Goal: Information Seeking & Learning: Find specific fact

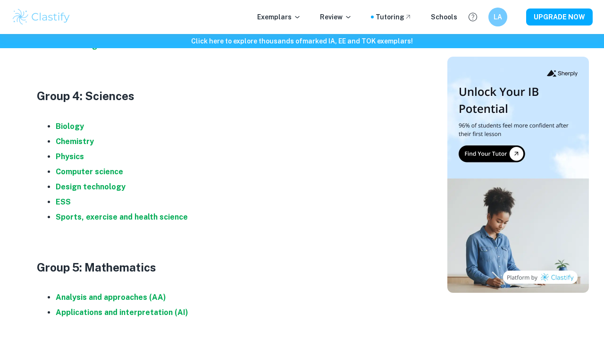
scroll to position [929, 0]
click at [76, 121] on strong "Biology" at bounding box center [70, 125] width 28 height 9
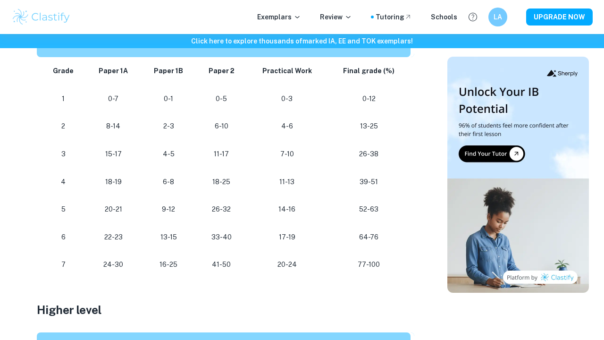
scroll to position [558, 0]
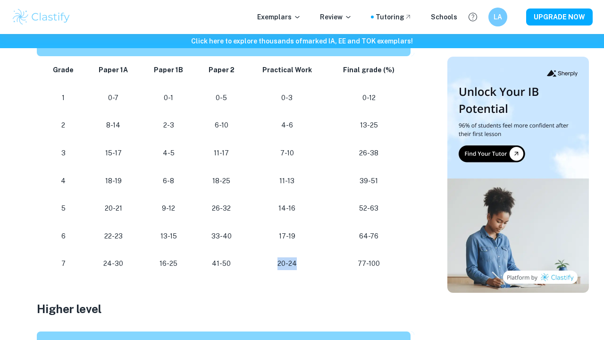
drag, startPoint x: 274, startPoint y: 256, endPoint x: 304, endPoint y: 258, distance: 29.3
click at [304, 258] on p "20-24" at bounding box center [286, 263] width 65 height 13
drag, startPoint x: 311, startPoint y: 259, endPoint x: 99, endPoint y: 254, distance: 212.0
click at [52, 257] on tr "[PHONE_NUMBER] [PHONE_NUMBER] 77-100" at bounding box center [226, 264] width 378 height 28
click at [300, 257] on p "20-24" at bounding box center [286, 263] width 65 height 13
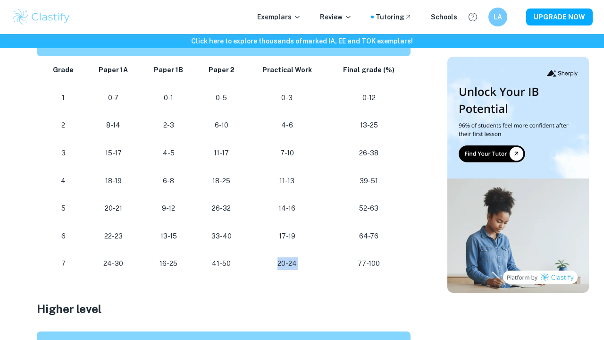
drag, startPoint x: 300, startPoint y: 255, endPoint x: 280, endPoint y: 255, distance: 19.8
click at [280, 257] on p "20-24" at bounding box center [286, 263] width 65 height 13
click at [325, 278] on h2 at bounding box center [226, 289] width 378 height 23
drag, startPoint x: 311, startPoint y: 262, endPoint x: 273, endPoint y: 258, distance: 38.5
click at [273, 258] on p "20-24" at bounding box center [286, 263] width 65 height 13
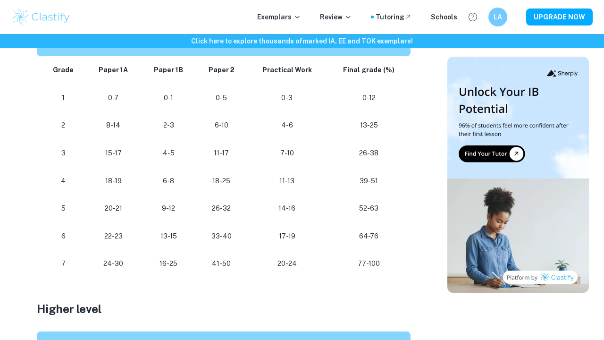
click at [297, 238] on td "17-19" at bounding box center [287, 236] width 80 height 28
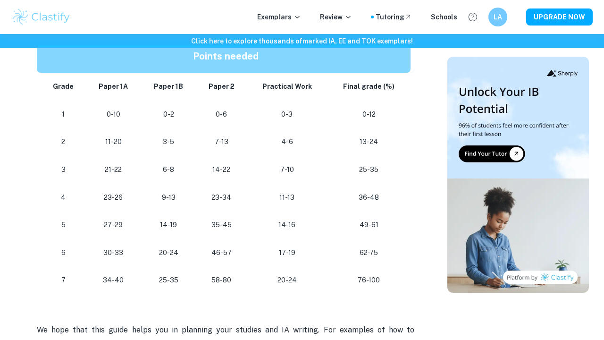
scroll to position [861, 0]
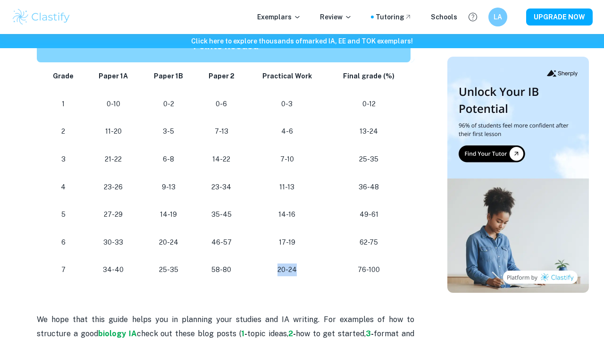
drag, startPoint x: 297, startPoint y: 258, endPoint x: 275, endPoint y: 258, distance: 22.2
click at [275, 263] on p "20-24" at bounding box center [286, 269] width 65 height 13
click at [313, 266] on p "20-24" at bounding box center [286, 269] width 65 height 13
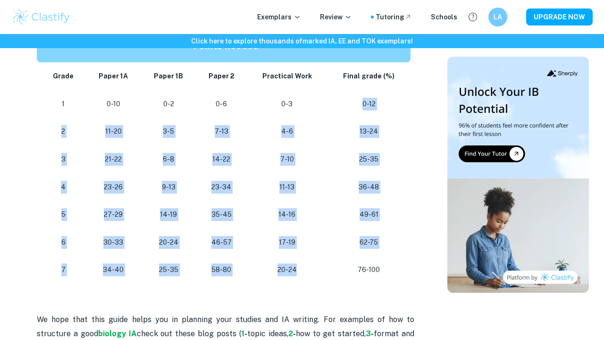
drag, startPoint x: 313, startPoint y: 266, endPoint x: 279, endPoint y: 107, distance: 163.3
click at [279, 107] on tbody "Grade Paper 1A Paper 1B Paper 2 Practical Work Final grade (%) 1 0-10 0-2 0-6 0…" at bounding box center [226, 172] width 378 height 221
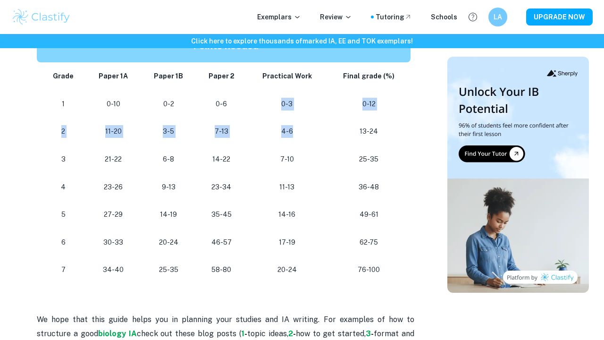
drag, startPoint x: 274, startPoint y: 94, endPoint x: 289, endPoint y: 138, distance: 46.7
click at [289, 138] on tbody "Grade Paper 1A Paper 1B Paper 2 Practical Work Final grade (%) 1 0-10 0-2 0-6 0…" at bounding box center [226, 172] width 378 height 221
drag, startPoint x: 232, startPoint y: 98, endPoint x: 209, endPoint y: 161, distance: 67.4
click at [209, 161] on tbody "Grade Paper 1A Paper 1B Paper 2 Practical Work Final grade (%) 1 0-10 0-2 0-6 0…" at bounding box center [226, 172] width 378 height 221
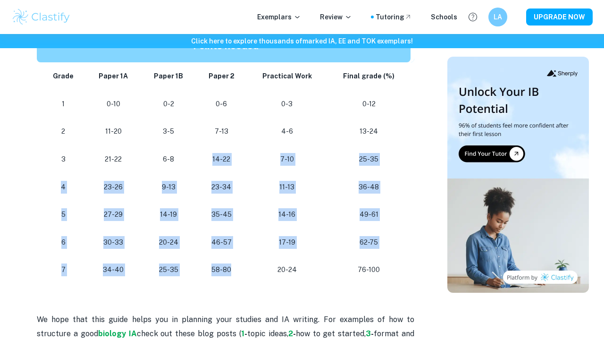
drag, startPoint x: 238, startPoint y: 262, endPoint x: 188, endPoint y: 156, distance: 116.8
click at [188, 156] on tbody "Grade Paper 1A Paper 1B Paper 2 Practical Work Final grade (%) 1 0-10 0-2 0-6 0…" at bounding box center [226, 172] width 378 height 221
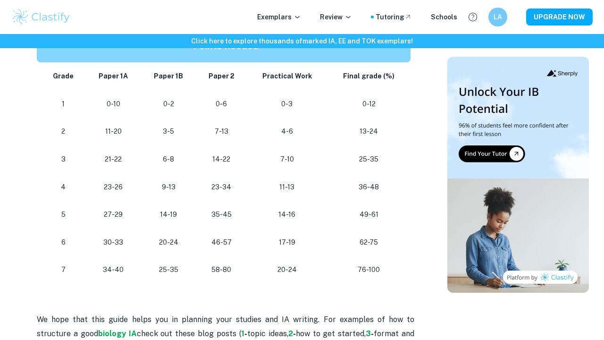
click at [190, 111] on td "0-2" at bounding box center [168, 104] width 55 height 28
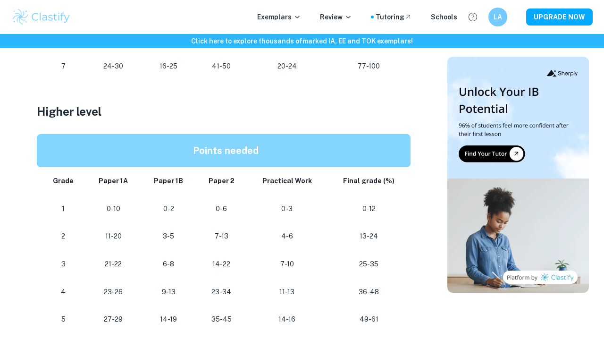
scroll to position [755, 0]
